Goal: Transaction & Acquisition: Purchase product/service

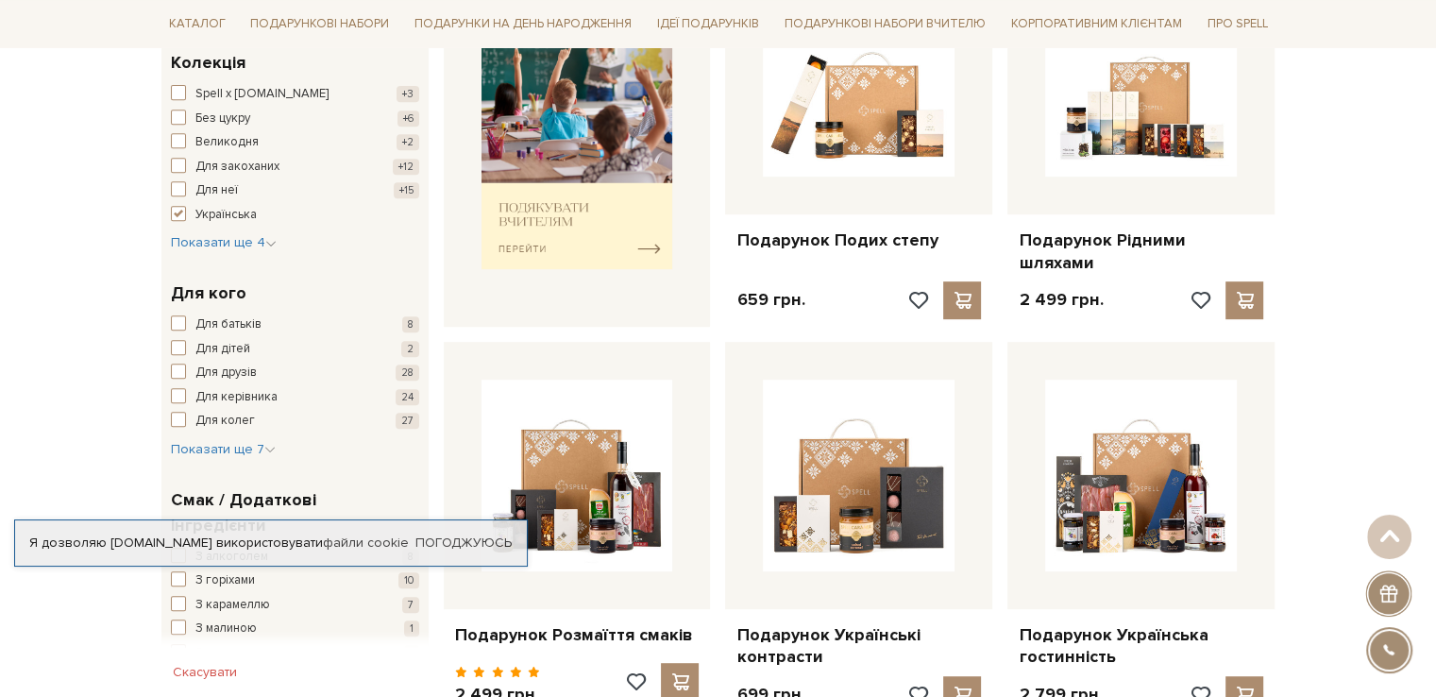
scroll to position [850, 0]
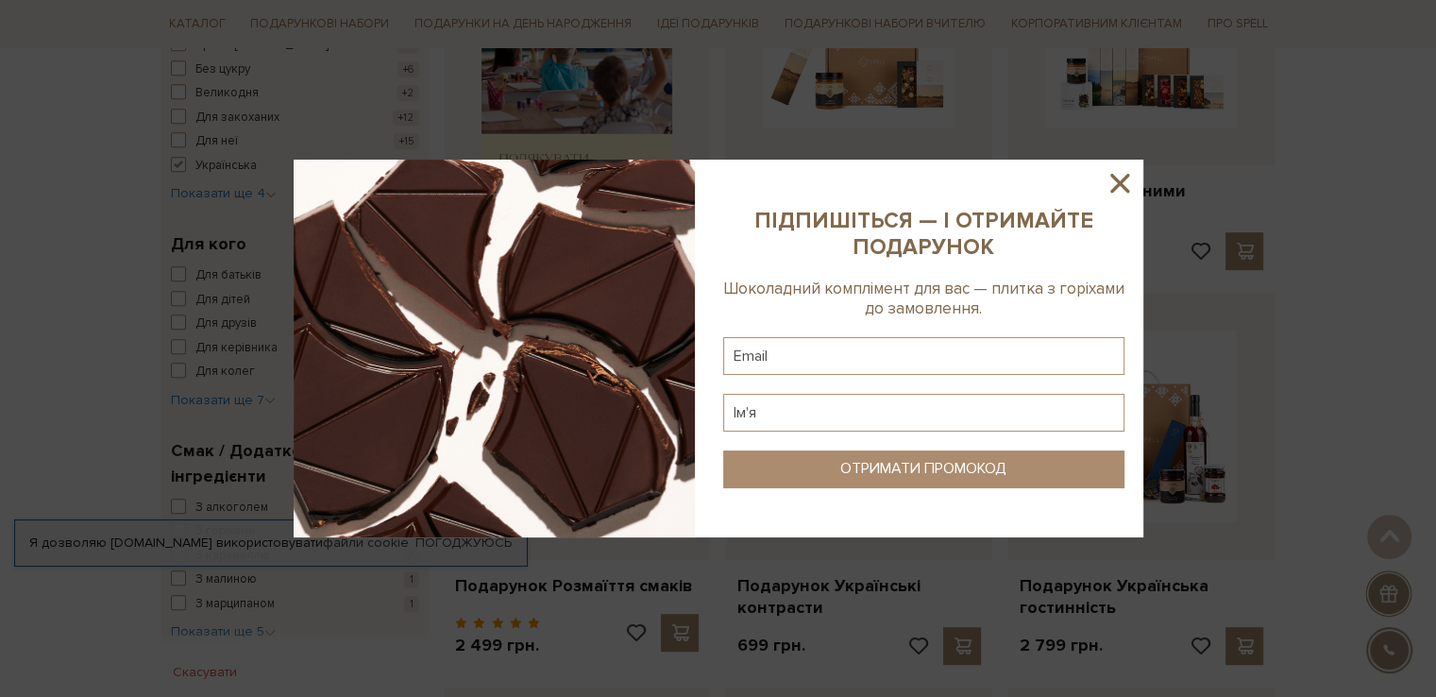
click at [1123, 173] on icon at bounding box center [1119, 183] width 32 height 32
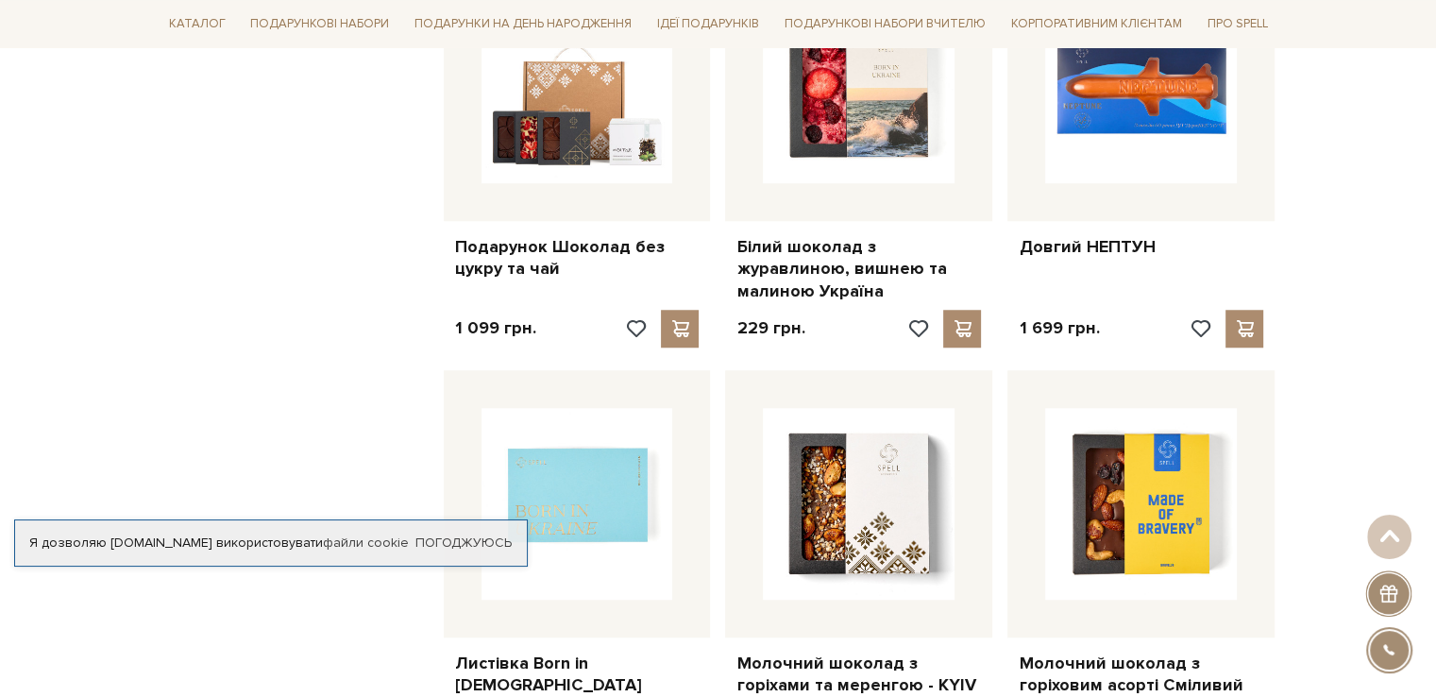
scroll to position [1321, 0]
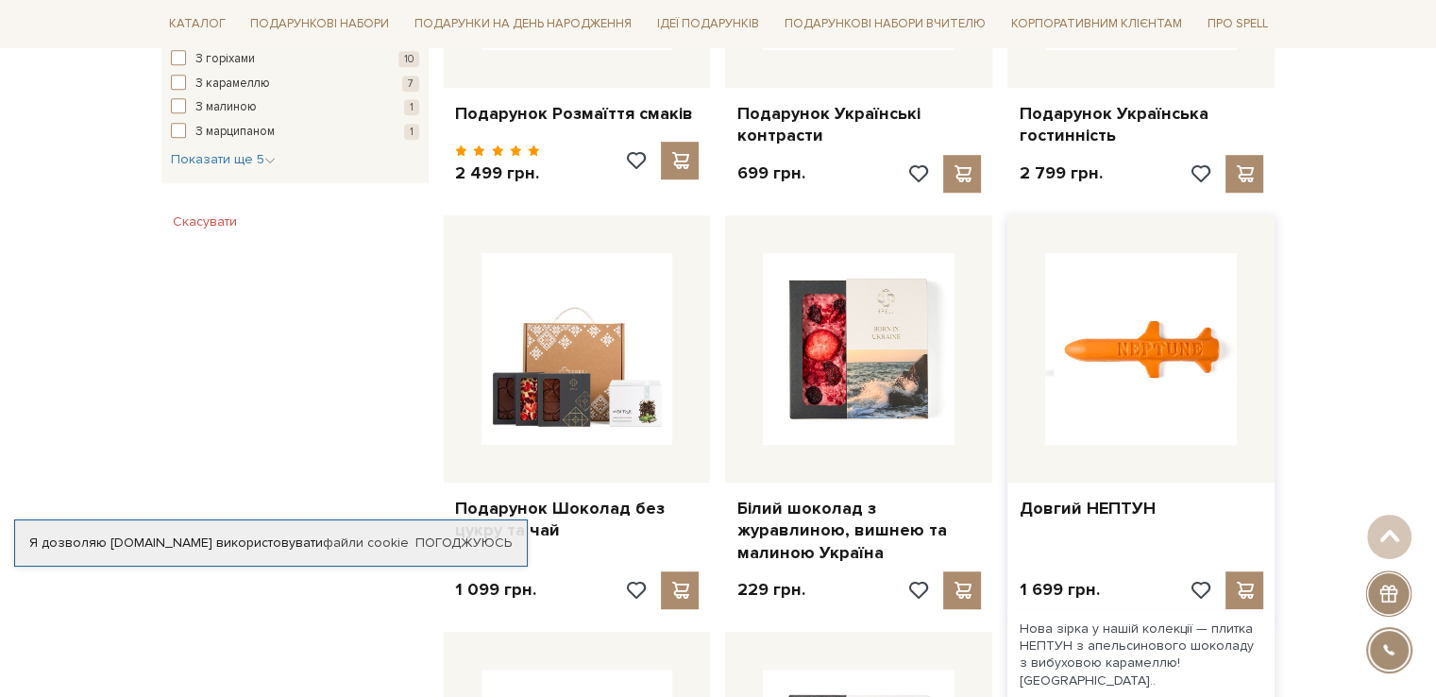
click at [1112, 311] on img at bounding box center [1141, 349] width 192 height 192
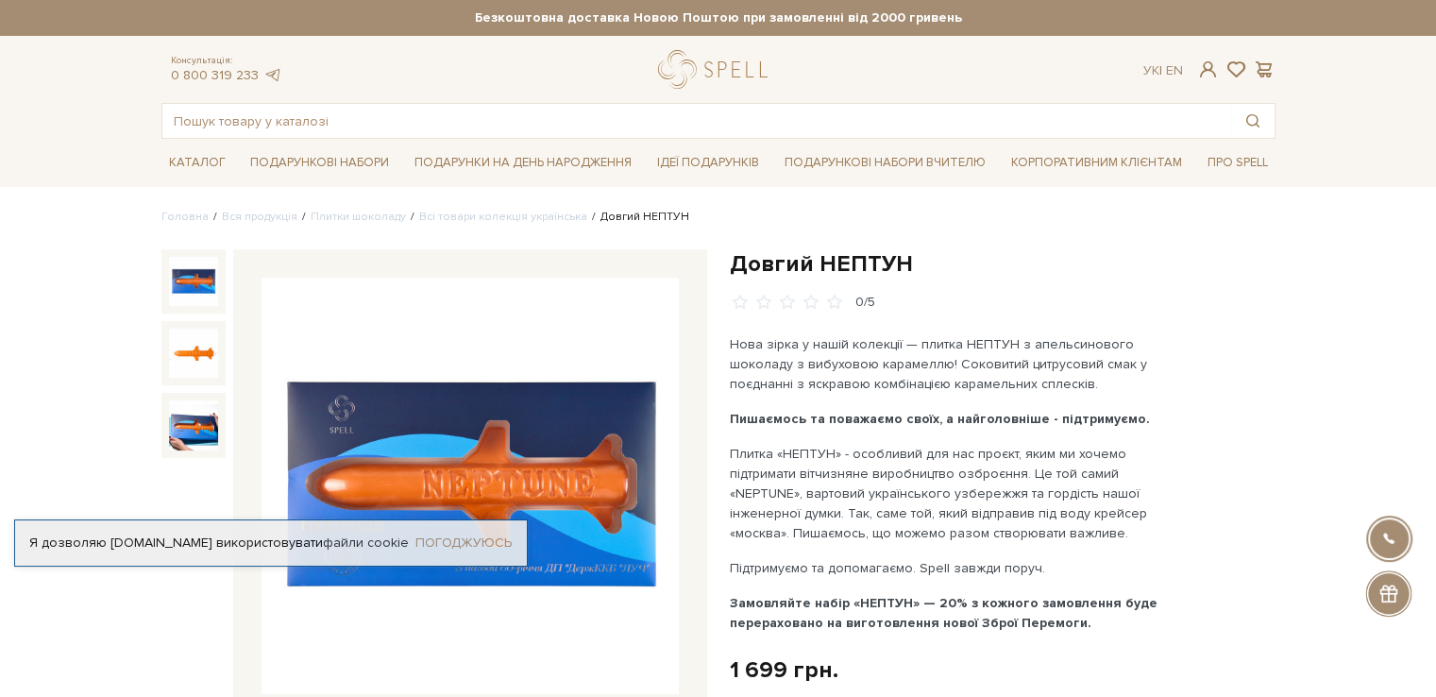
click at [494, 543] on link "Погоджуюсь" at bounding box center [463, 542] width 96 height 17
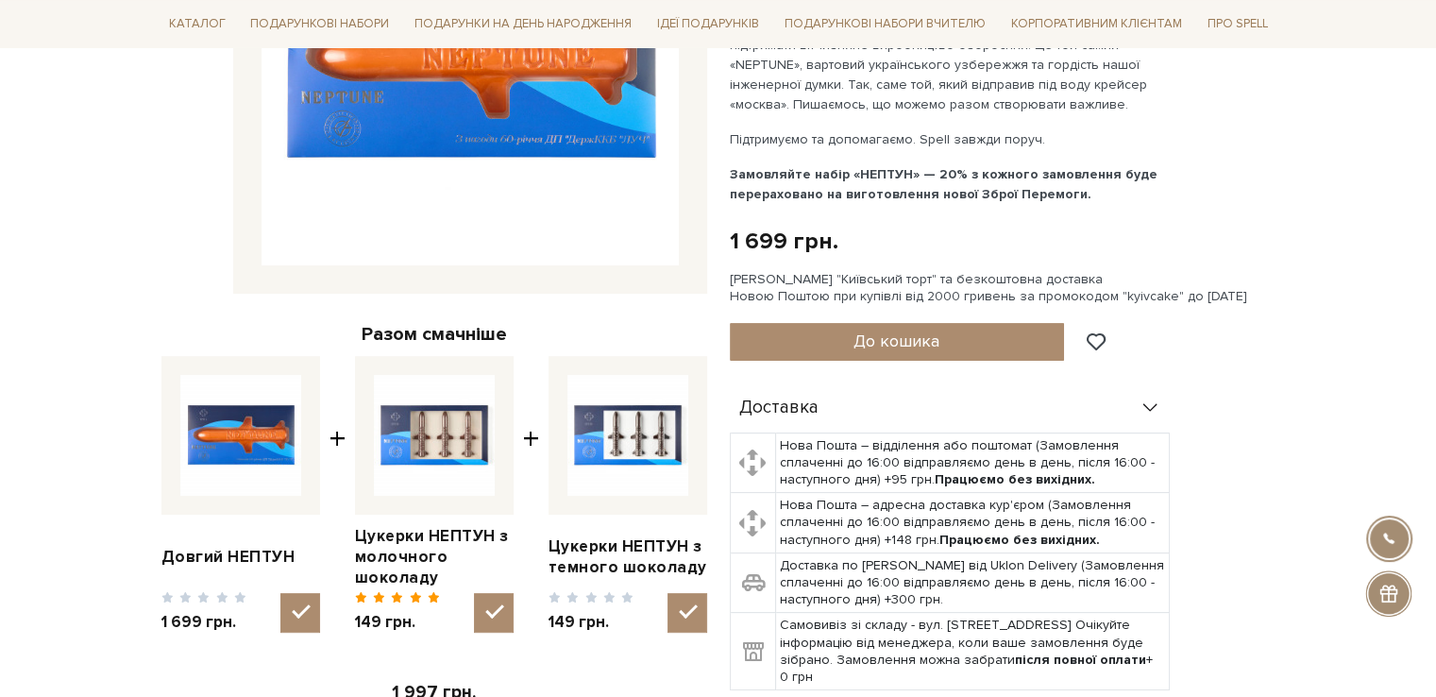
scroll to position [472, 0]
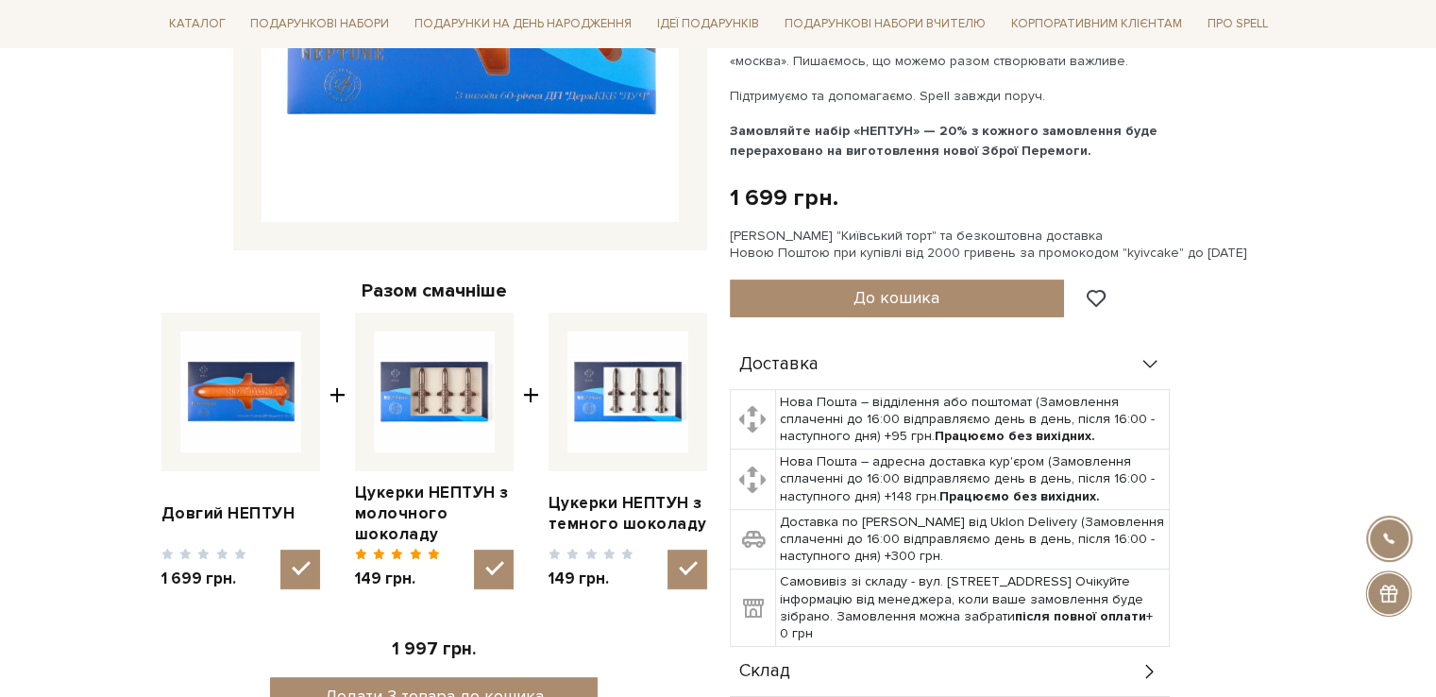
click at [408, 393] on img at bounding box center [434, 391] width 121 height 121
click at [474, 549] on input "checkbox" at bounding box center [494, 569] width 40 height 40
checkbox input "false"
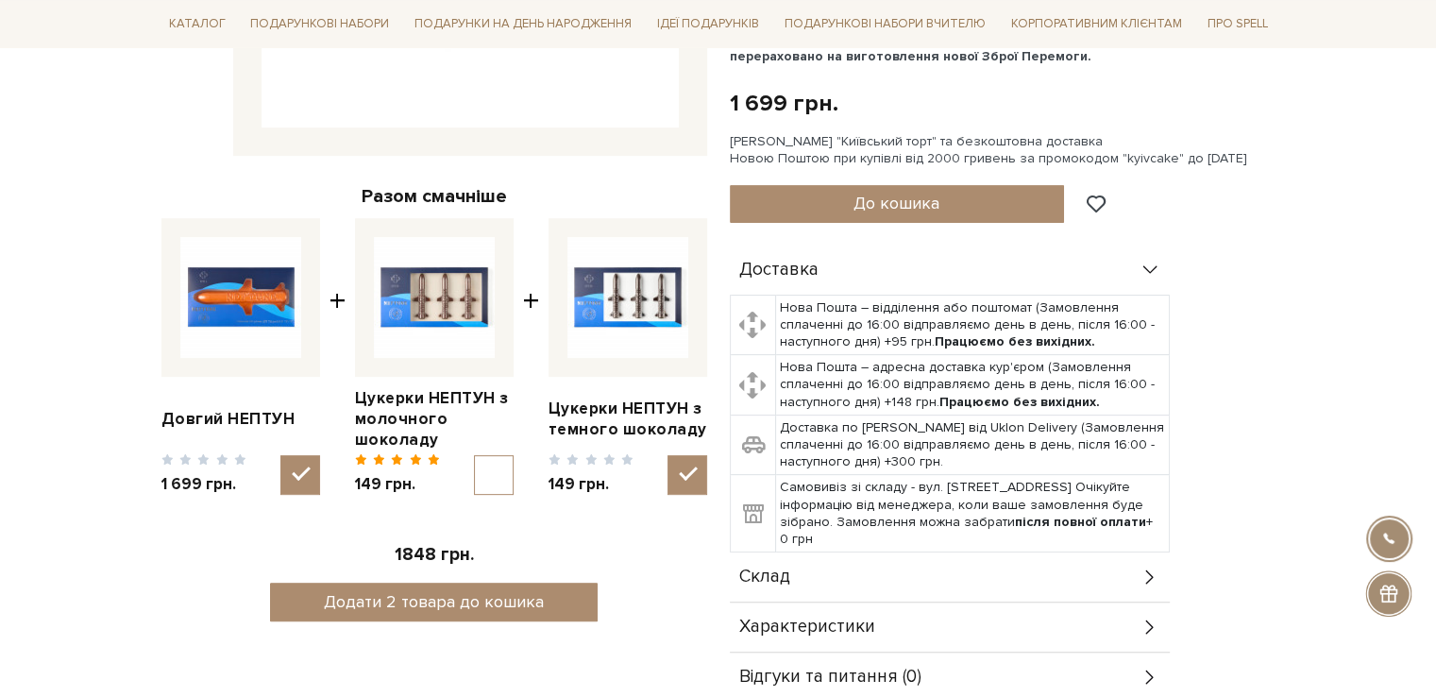
drag, startPoint x: 308, startPoint y: 465, endPoint x: 323, endPoint y: 455, distance: 18.3
click at [307, 466] on input "checkbox" at bounding box center [300, 475] width 40 height 40
checkbox input "false"
click at [458, 406] on link "Цукерки НЕПТУН з молочного шоколаду" at bounding box center [434, 419] width 159 height 62
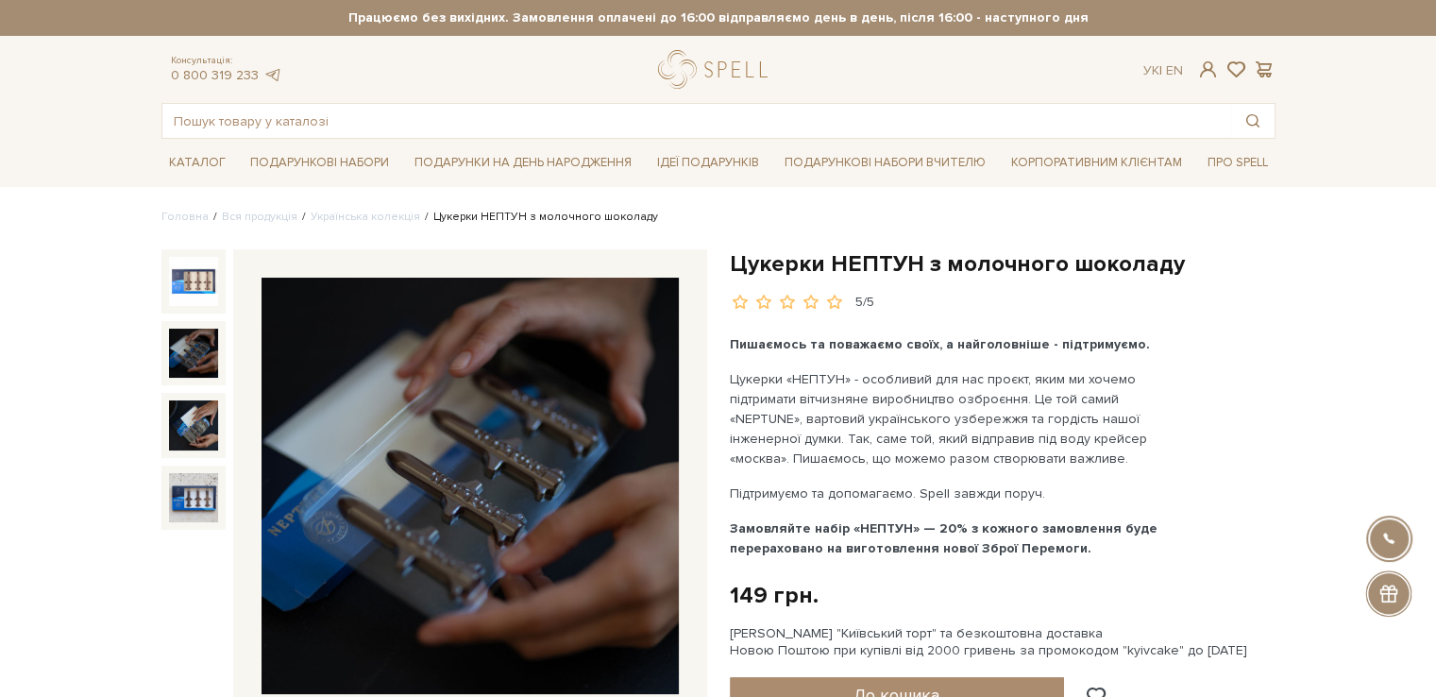
click at [186, 344] on img at bounding box center [193, 352] width 49 height 49
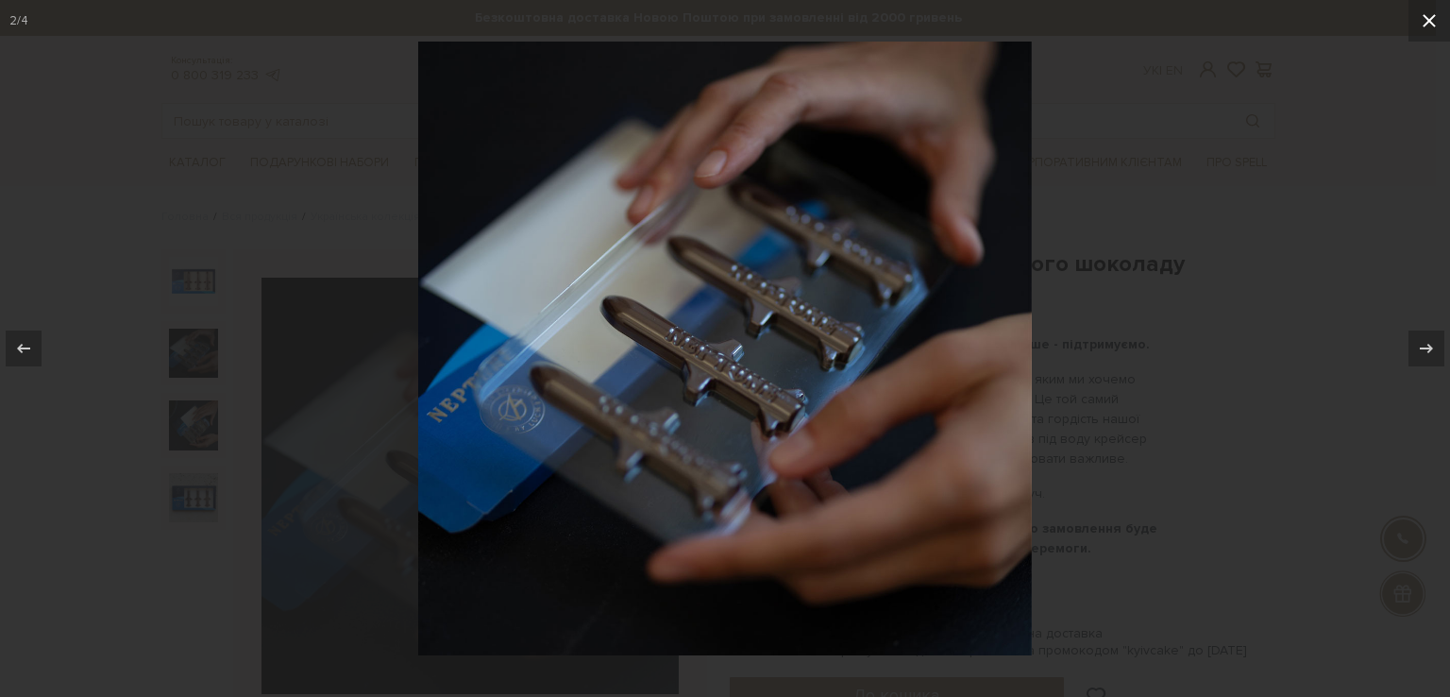
click at [1429, 20] on icon at bounding box center [1428, 20] width 13 height 13
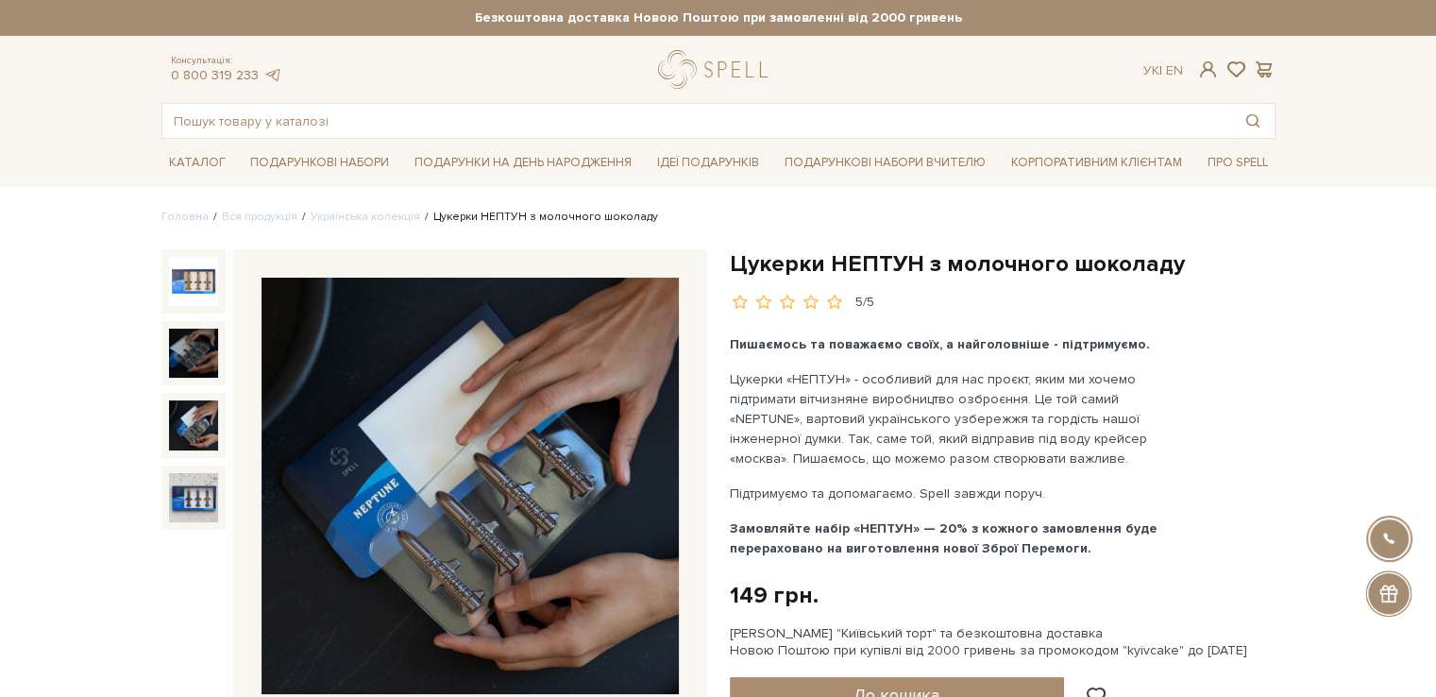
click at [188, 422] on img at bounding box center [193, 424] width 49 height 49
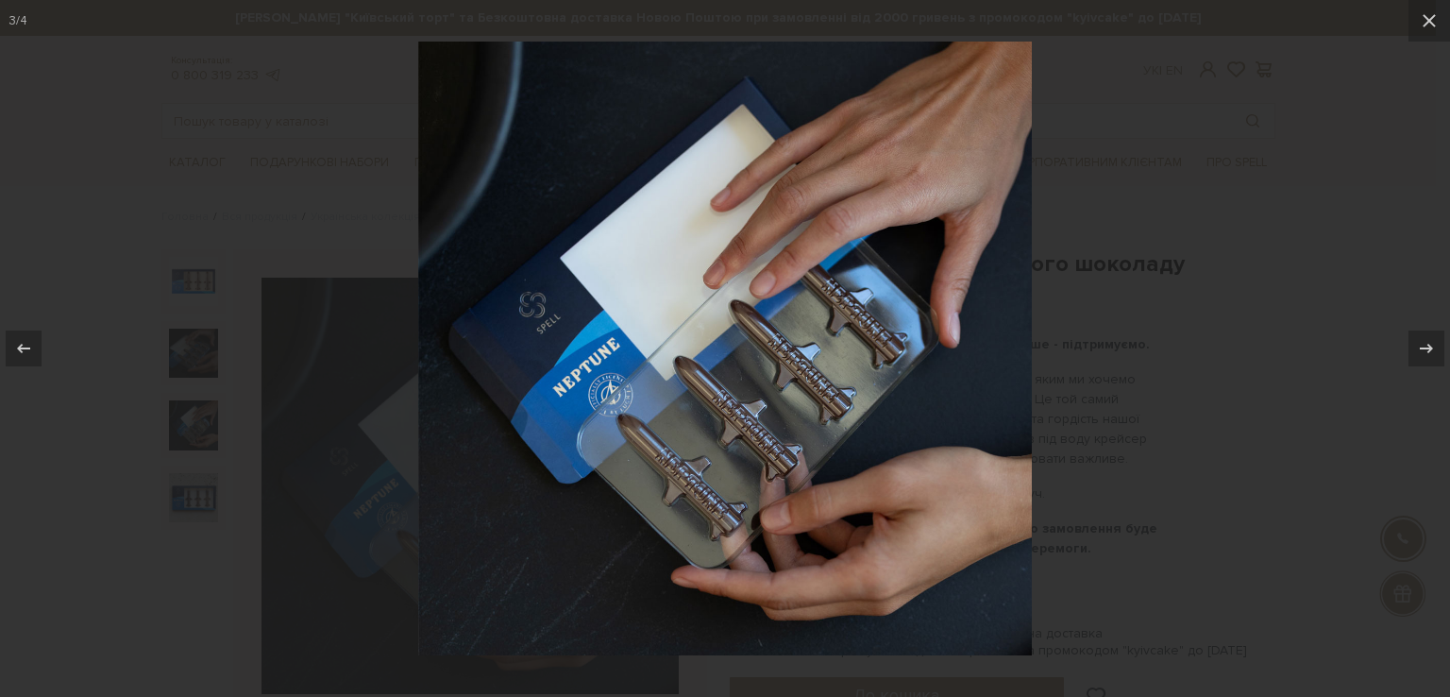
click at [182, 488] on div at bounding box center [725, 348] width 1450 height 697
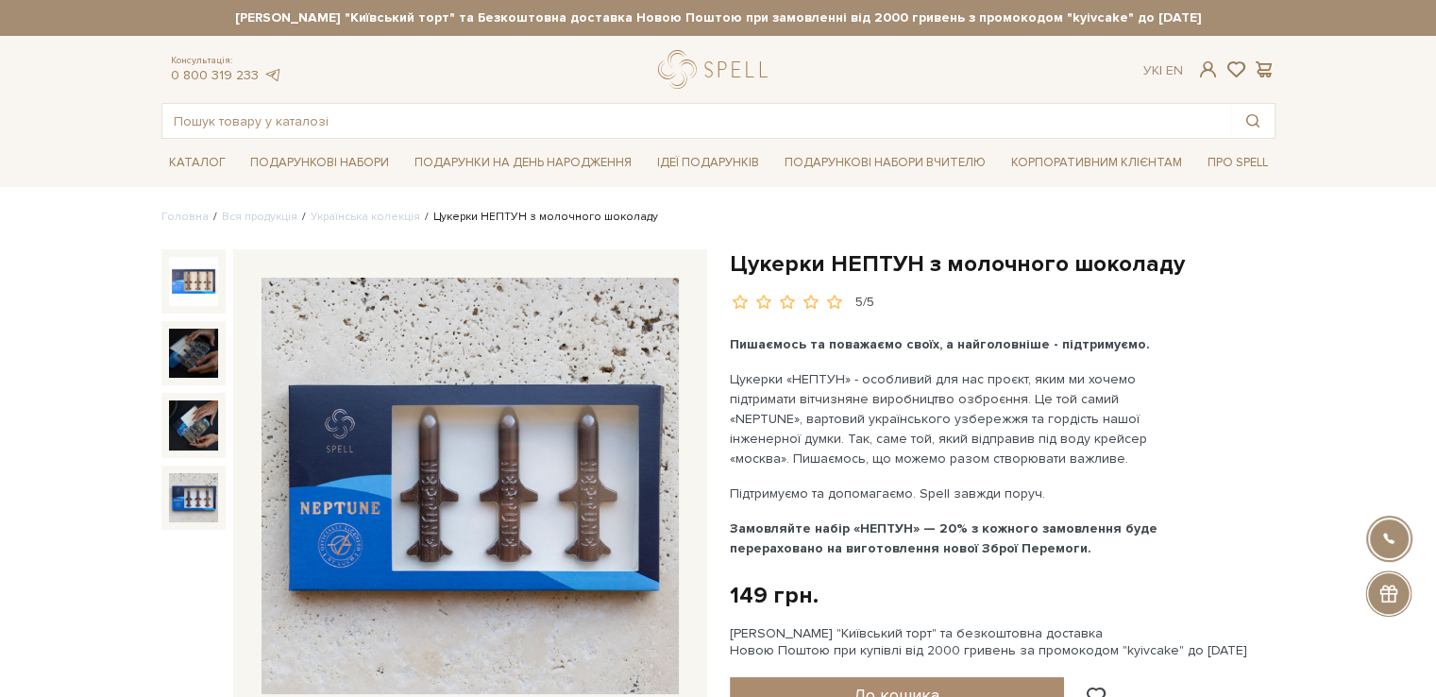
click at [182, 488] on img at bounding box center [193, 497] width 49 height 49
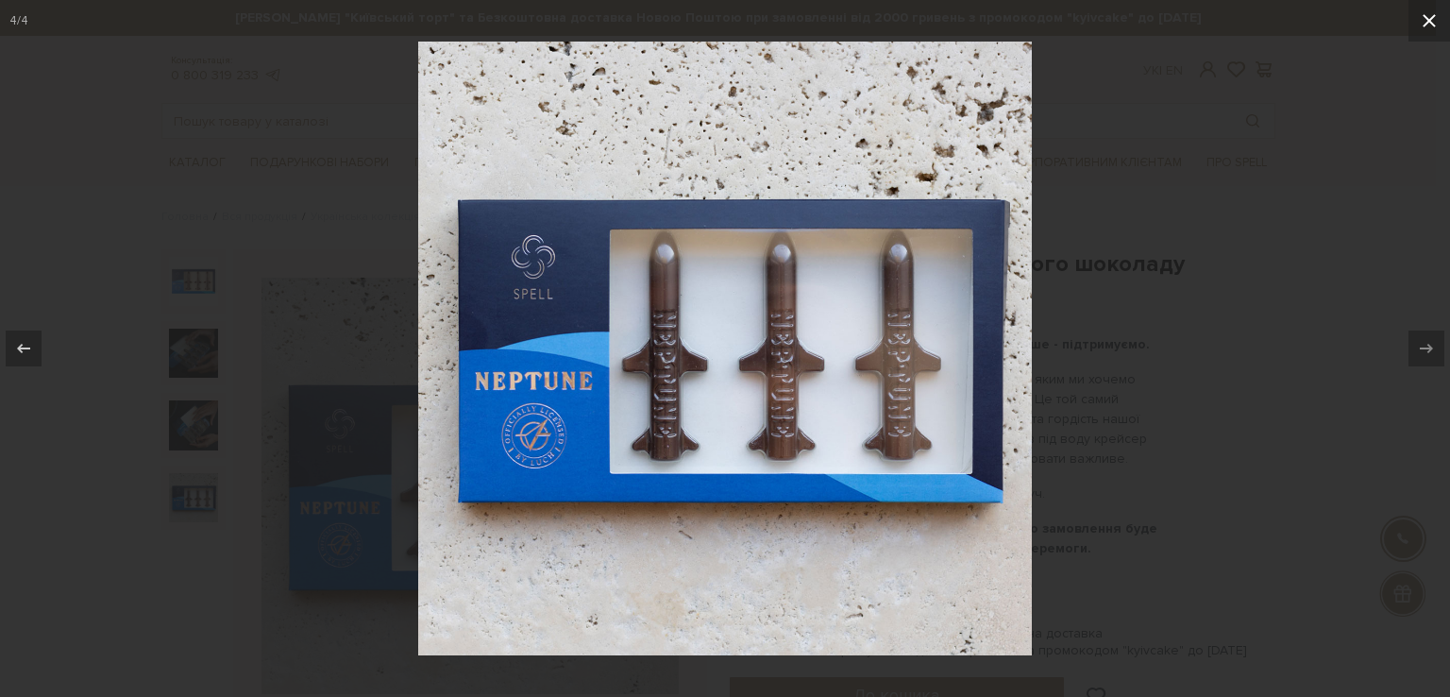
click at [1416, 22] on button at bounding box center [1429, 21] width 42 height 42
